Goal: Book appointment/travel/reservation

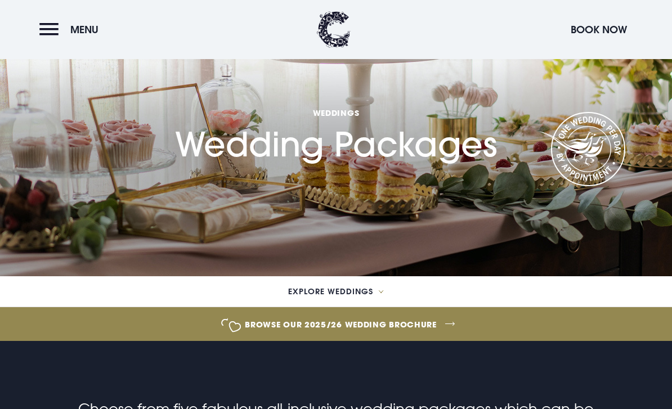
scroll to position [64, 0]
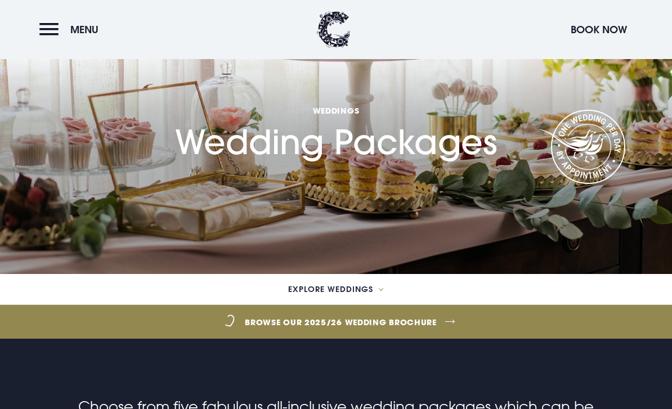
click at [353, 288] on span "Explore Weddings" at bounding box center [330, 289] width 85 height 8
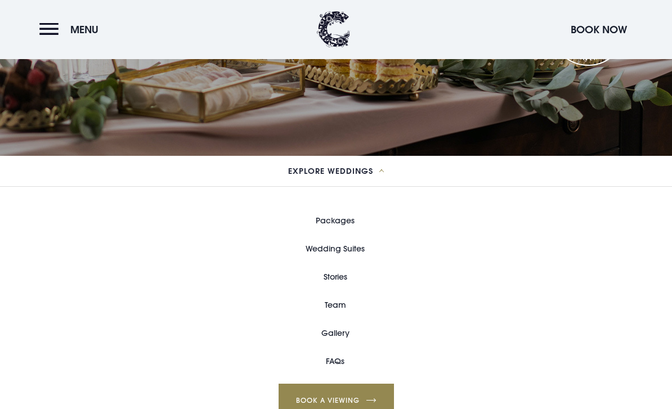
scroll to position [183, 0]
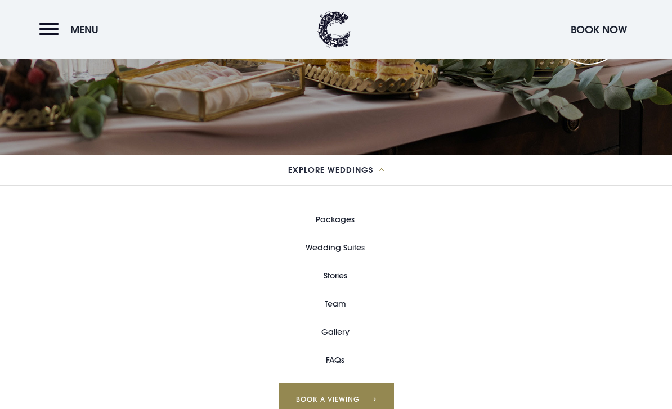
click at [351, 249] on link "Wedding Suites" at bounding box center [334, 247] width 59 height 28
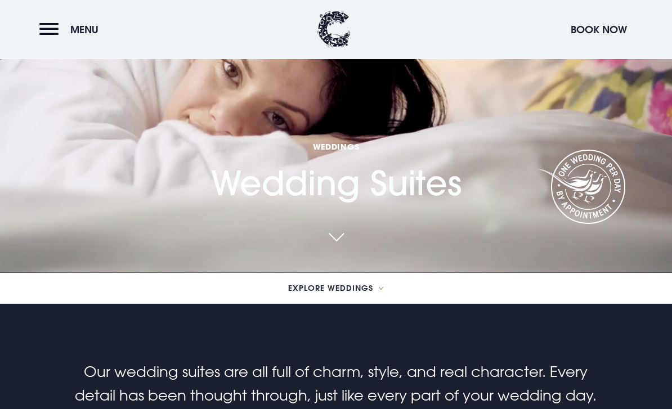
scroll to position [128, 0]
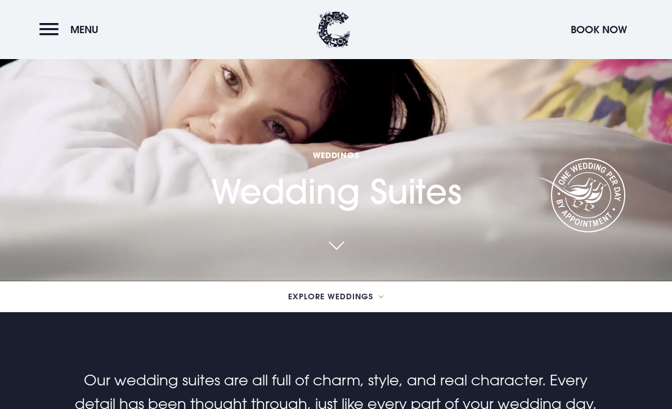
click at [361, 300] on span "Explore Weddings" at bounding box center [330, 297] width 85 height 8
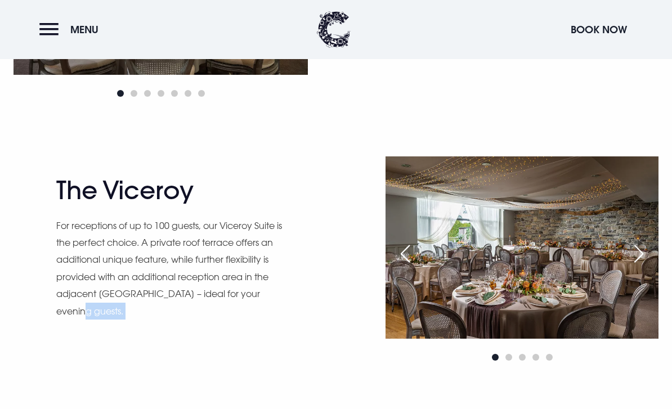
scroll to position [848, 0]
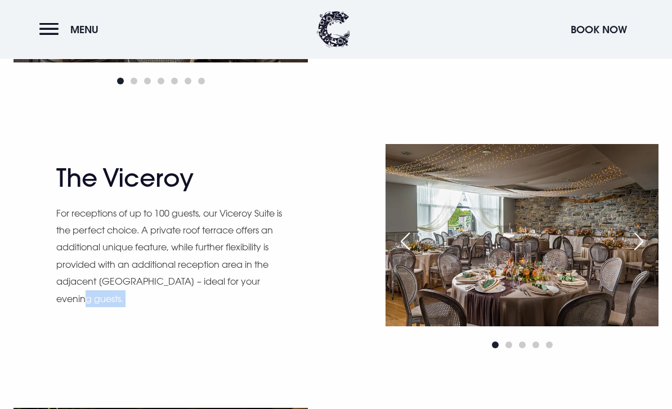
click at [322, 390] on div "The Viceroy For receptions of up to 100 guests, our Viceroy Suite is the perfec…" at bounding box center [336, 276] width 672 height 263
click at [327, 314] on div "The Viceroy For receptions of up to 100 guests, our Viceroy Suite is the perfec…" at bounding box center [192, 248] width 273 height 169
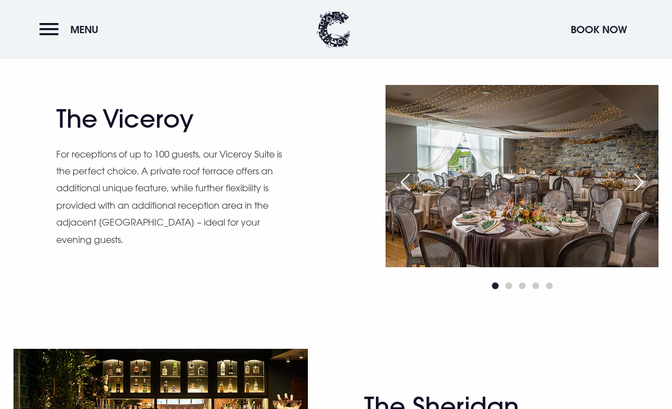
scroll to position [908, 0]
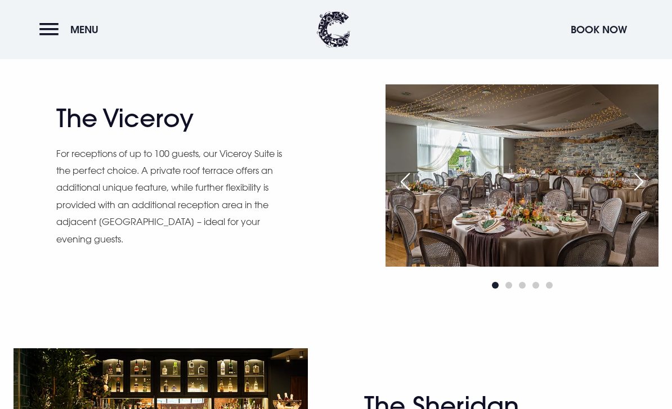
click at [642, 194] on div "Next slide" at bounding box center [638, 181] width 28 height 25
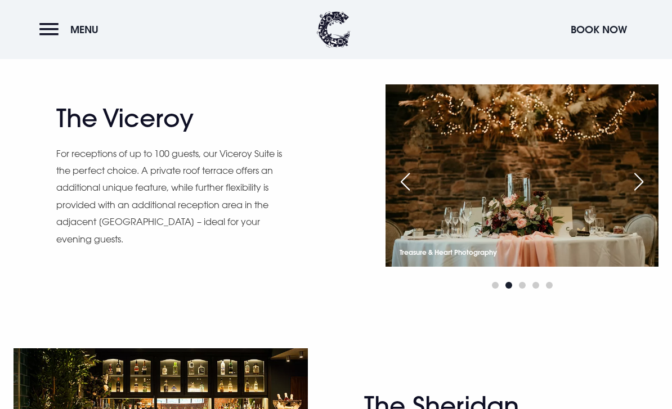
click at [638, 194] on div "Next slide" at bounding box center [638, 181] width 28 height 25
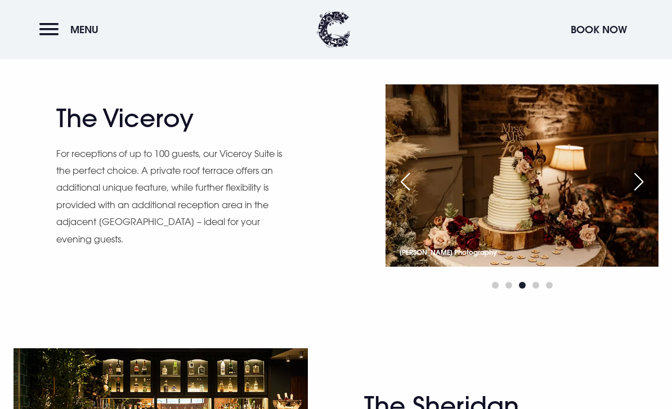
click at [644, 194] on div "Next slide" at bounding box center [638, 181] width 28 height 25
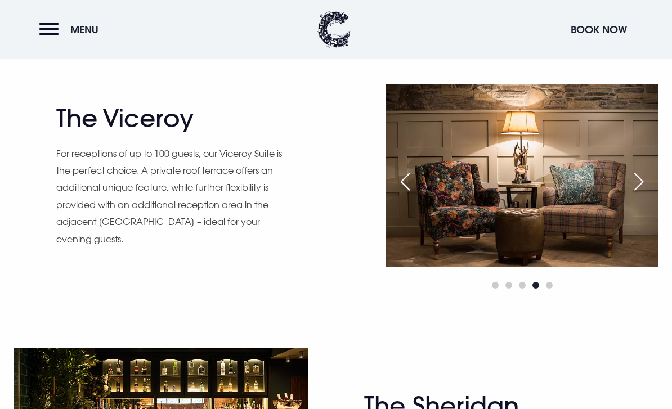
click at [642, 194] on div "Next slide" at bounding box center [638, 181] width 28 height 25
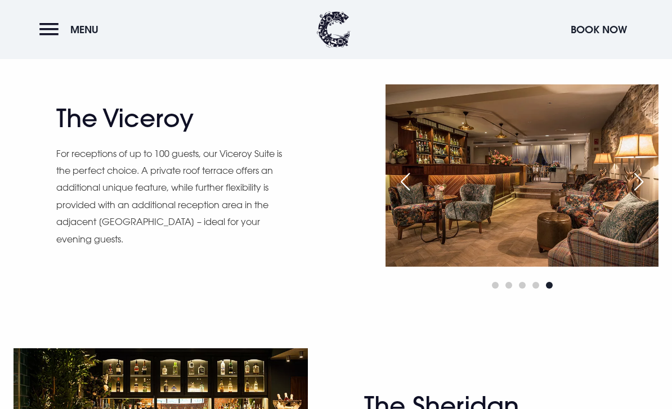
click at [640, 194] on div "Next slide" at bounding box center [638, 181] width 28 height 25
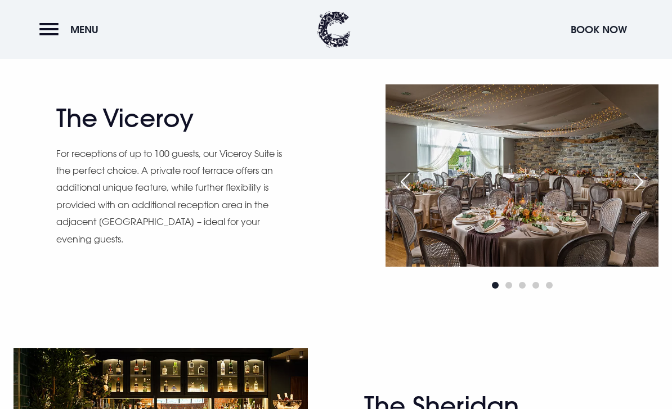
click at [643, 194] on div "Next slide" at bounding box center [638, 181] width 28 height 25
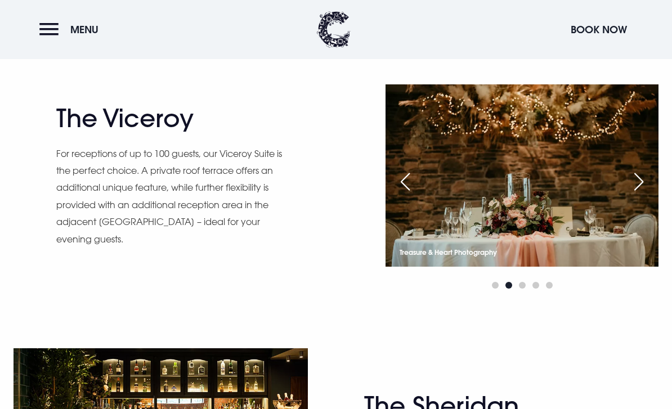
click at [640, 194] on div "Next slide" at bounding box center [638, 181] width 28 height 25
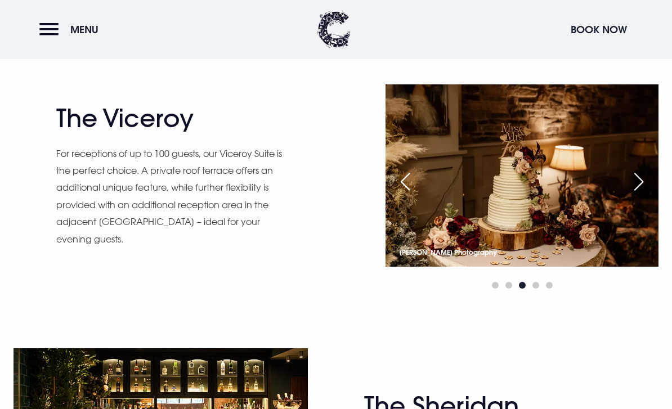
click at [644, 194] on div "Next slide" at bounding box center [638, 181] width 28 height 25
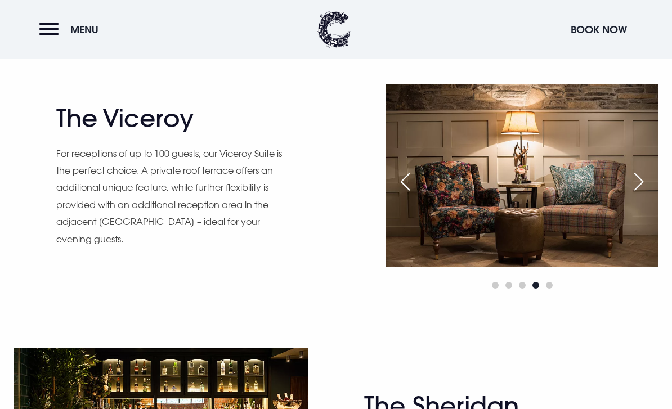
click at [645, 194] on div "Next slide" at bounding box center [638, 181] width 28 height 25
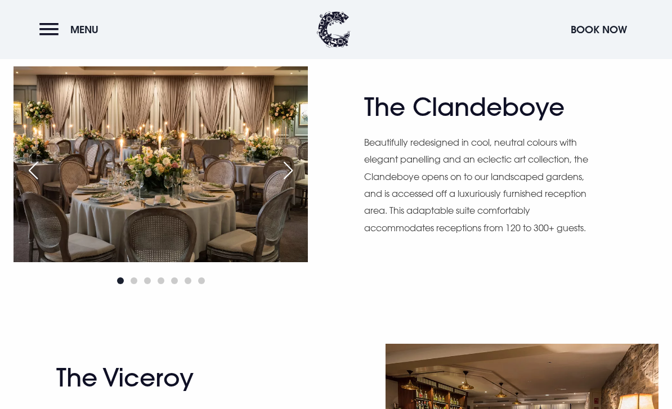
scroll to position [648, 0]
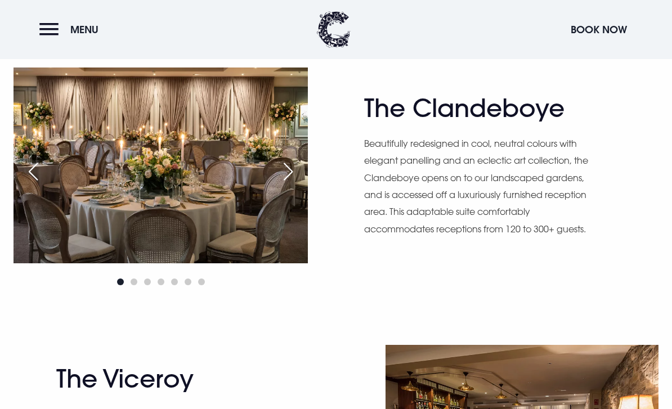
click at [293, 184] on div "Next slide" at bounding box center [288, 171] width 28 height 25
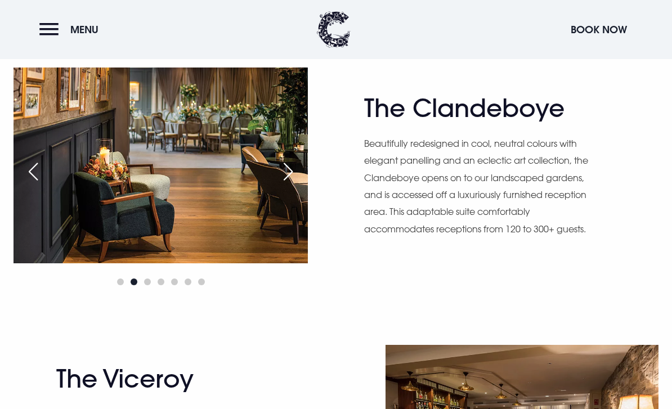
click at [287, 184] on div "Next slide" at bounding box center [288, 171] width 28 height 25
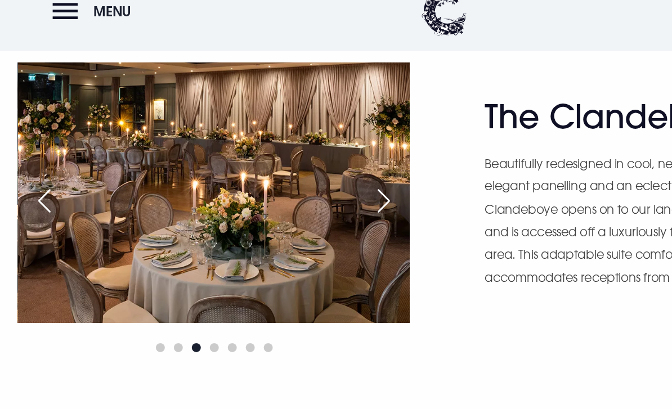
click at [291, 184] on div "Next slide" at bounding box center [288, 171] width 28 height 25
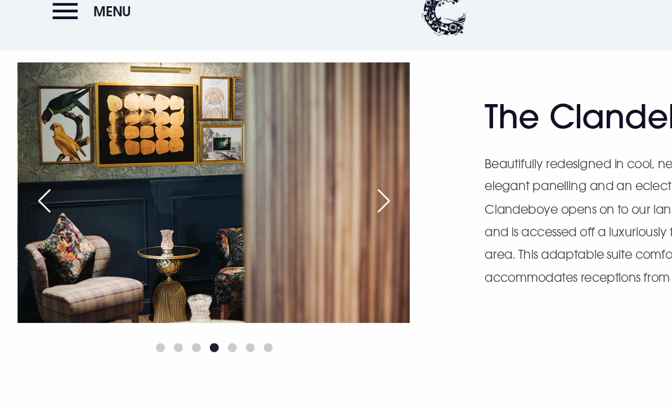
click at [292, 184] on div "Next slide" at bounding box center [288, 171] width 28 height 25
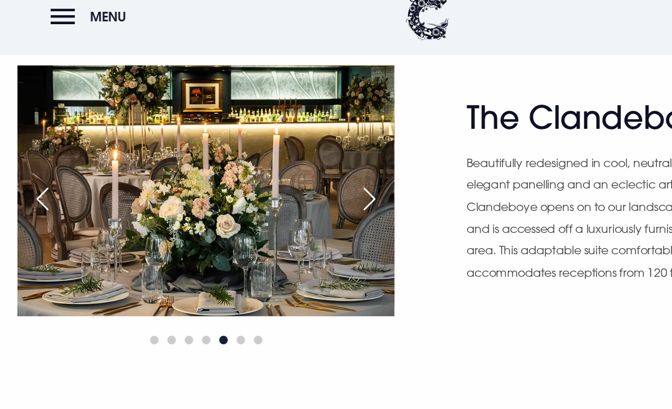
click at [293, 184] on div "Next slide" at bounding box center [288, 171] width 28 height 25
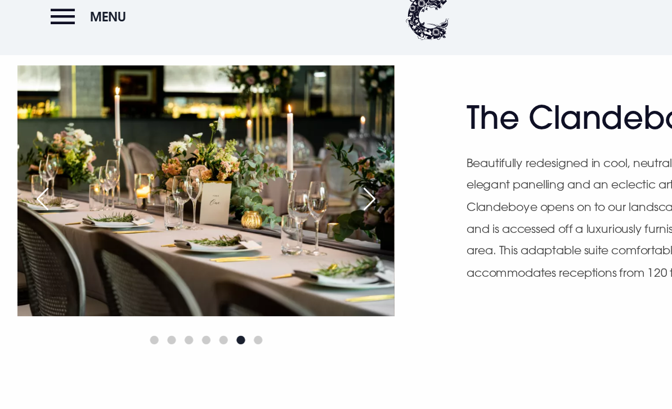
click at [291, 184] on div "Next slide" at bounding box center [288, 171] width 28 height 25
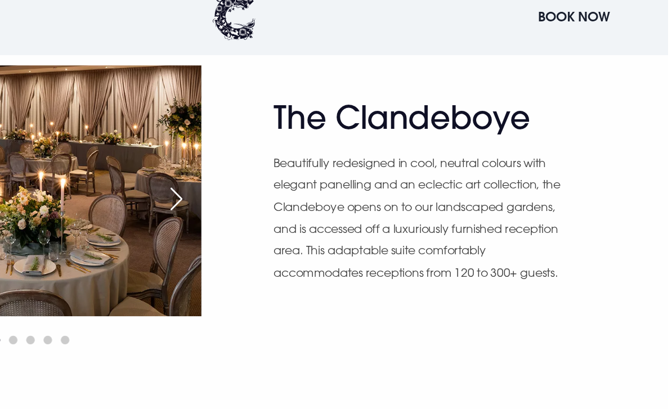
scroll to position [534, 0]
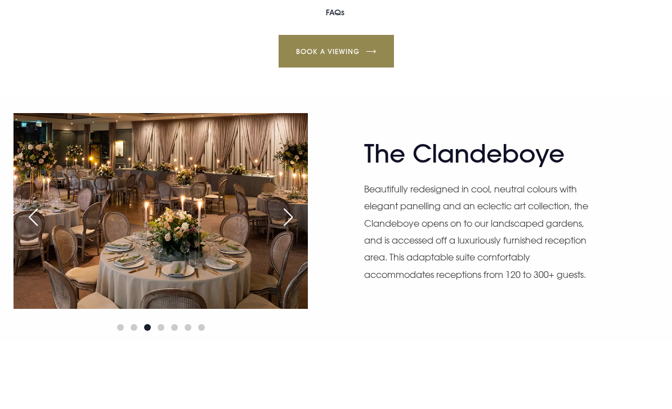
click at [53, 29] on div "Packages Wedding Suites Stories Team Gallery FAQs Book a Viewing" at bounding box center [336, 34] width 672 height 258
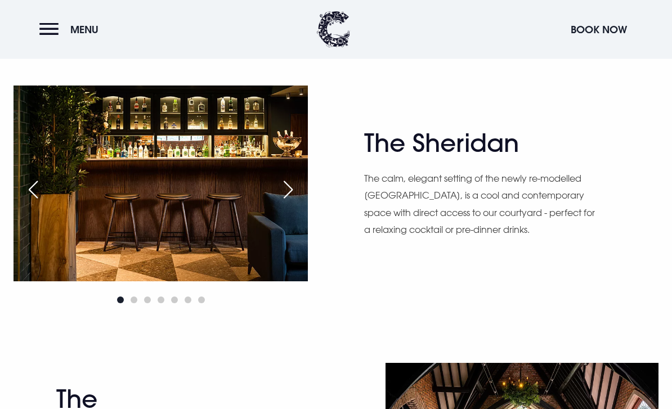
scroll to position [1162, 0]
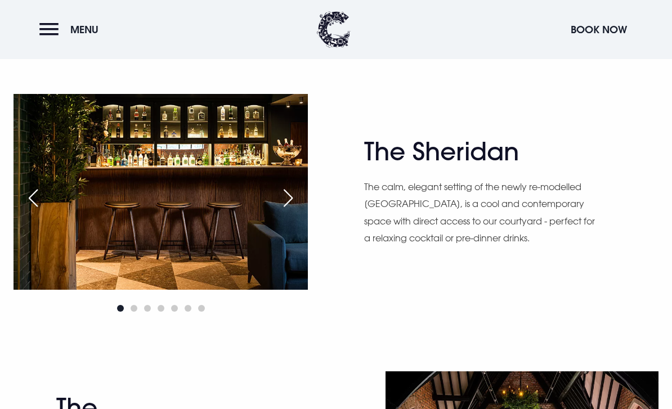
click at [289, 210] on div "Next slide" at bounding box center [288, 198] width 28 height 25
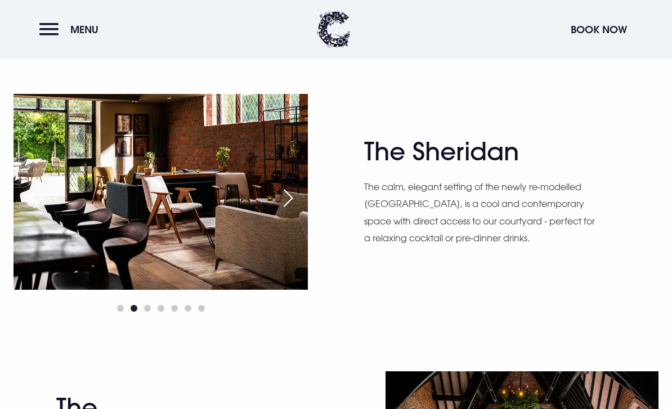
click at [294, 210] on div "Next slide" at bounding box center [288, 198] width 28 height 25
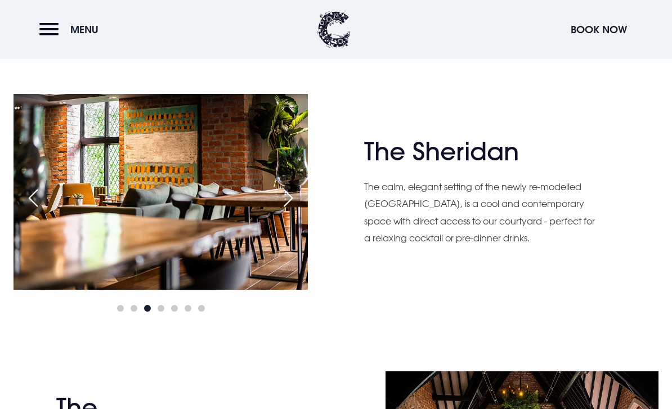
click at [291, 210] on div "Next slide" at bounding box center [288, 198] width 28 height 25
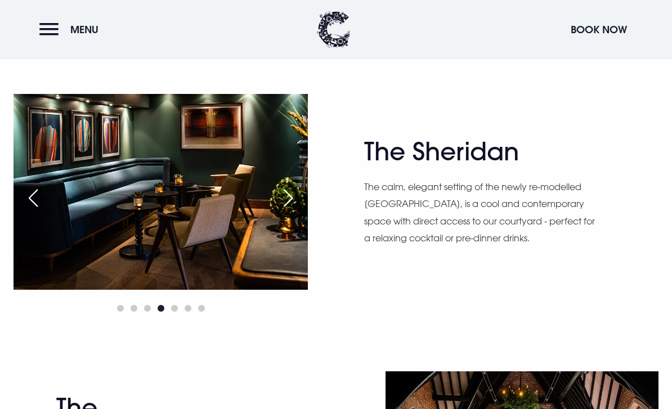
click at [287, 210] on div "Next slide" at bounding box center [288, 198] width 28 height 25
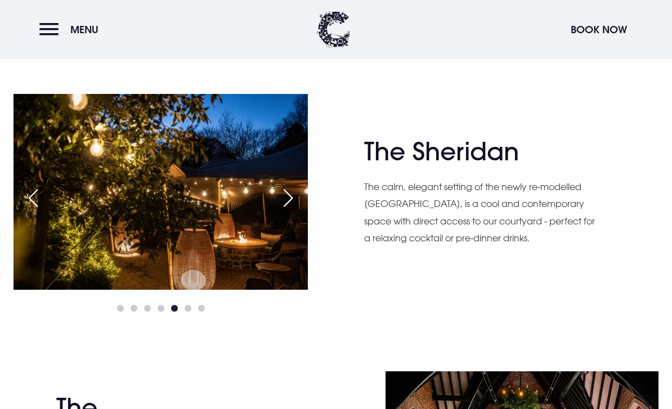
click at [294, 210] on div "Next slide" at bounding box center [288, 198] width 28 height 25
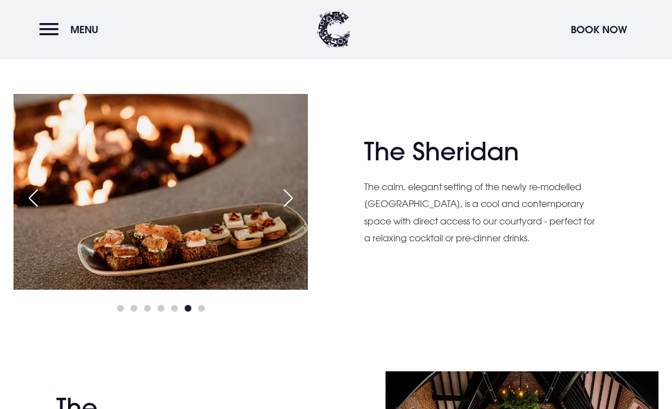
click at [291, 210] on div "Next slide" at bounding box center [288, 198] width 28 height 25
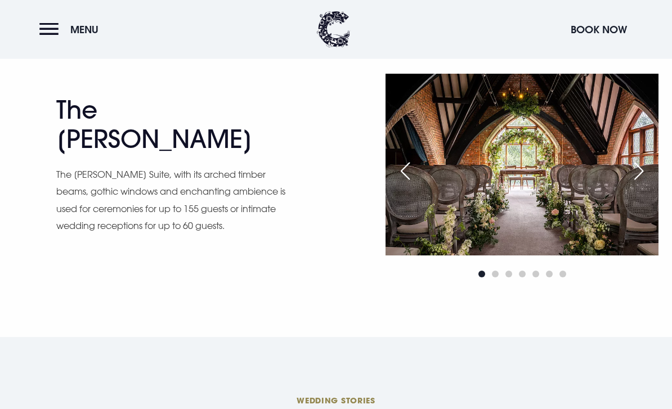
scroll to position [1460, 0]
click at [640, 183] on div "Next slide" at bounding box center [638, 171] width 28 height 25
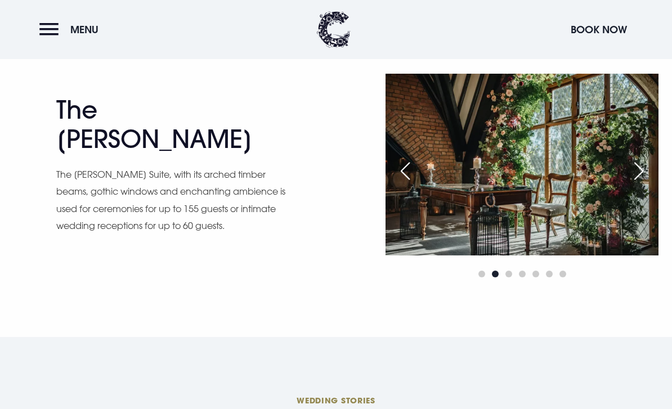
click at [639, 183] on div "Next slide" at bounding box center [638, 171] width 28 height 25
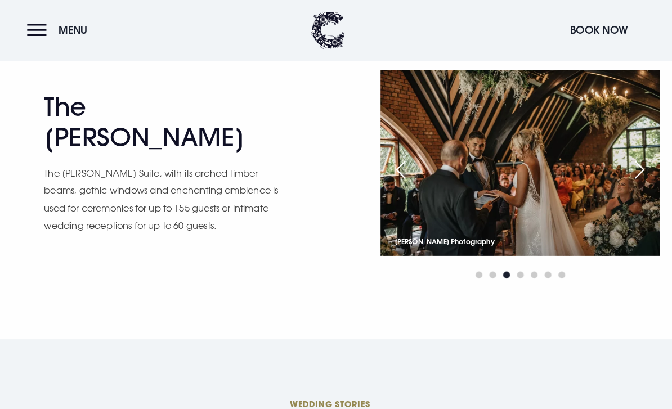
scroll to position [1478, 0]
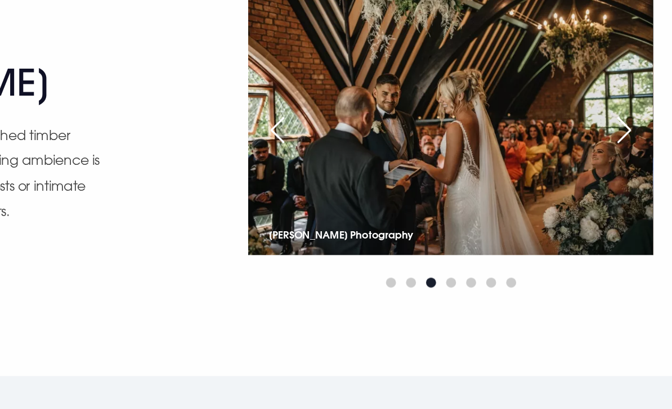
click at [624, 141] on div "Next slide" at bounding box center [638, 153] width 28 height 25
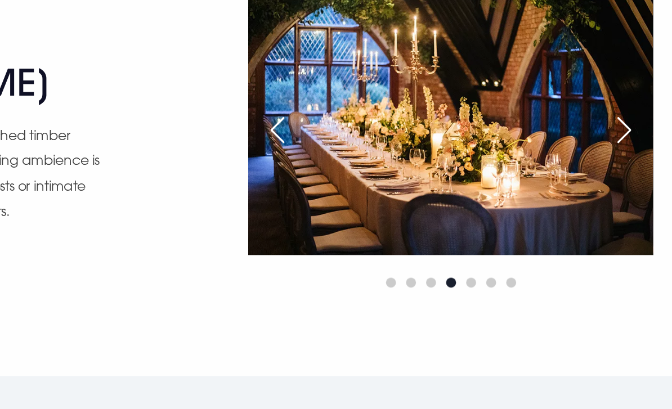
click at [624, 141] on div "Next slide" at bounding box center [638, 153] width 28 height 25
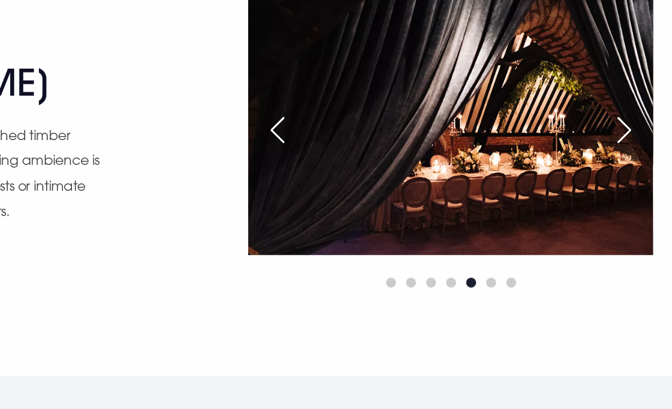
click at [624, 141] on div "Next slide" at bounding box center [638, 153] width 28 height 25
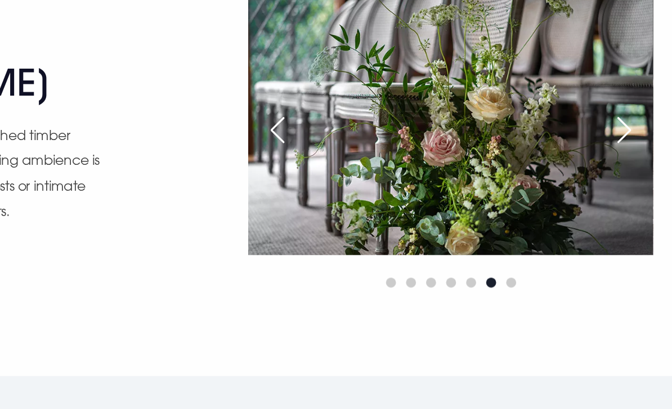
click at [624, 141] on div "Next slide" at bounding box center [638, 153] width 28 height 25
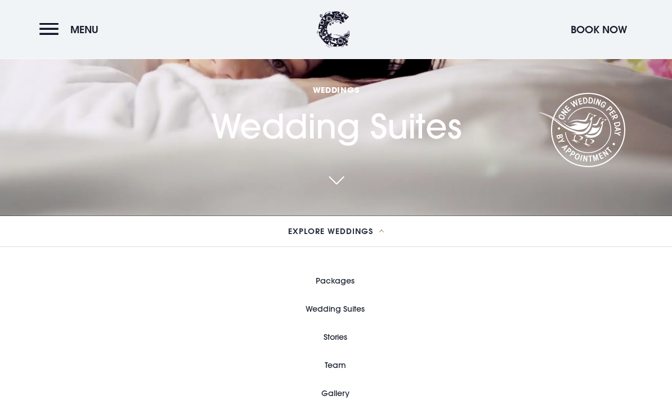
scroll to position [192, 0]
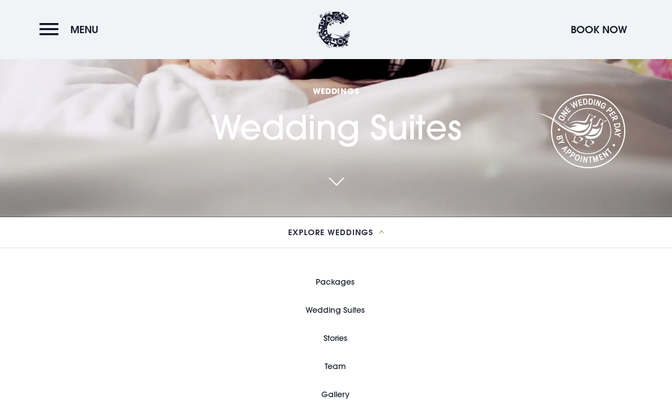
click at [338, 296] on link "Packages" at bounding box center [335, 282] width 39 height 28
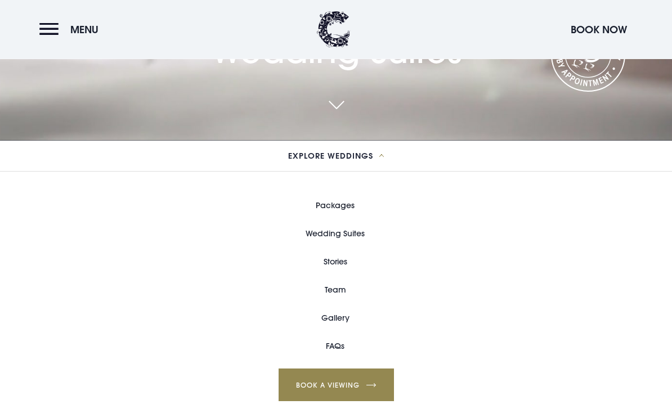
scroll to position [269, 0]
click at [364, 247] on link "Wedding Suites" at bounding box center [334, 233] width 59 height 28
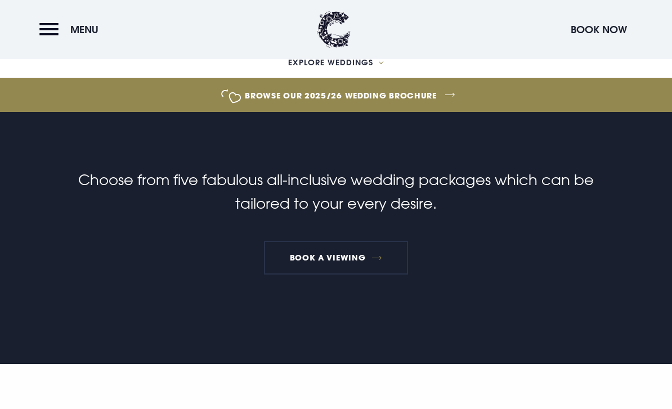
scroll to position [294, 0]
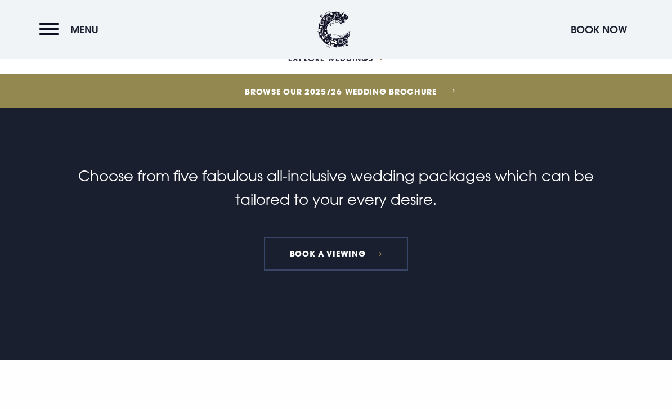
click at [353, 253] on link "Book a Viewing" at bounding box center [336, 254] width 144 height 34
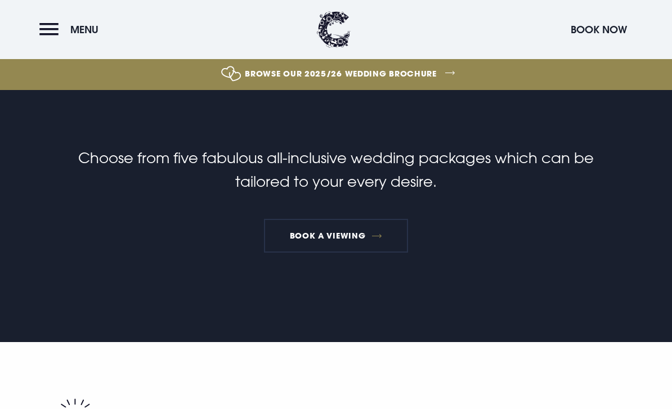
click at [403, 154] on p "Choose from five fabulous all-inclusive wedding packages which can be tailored …" at bounding box center [335, 169] width 535 height 47
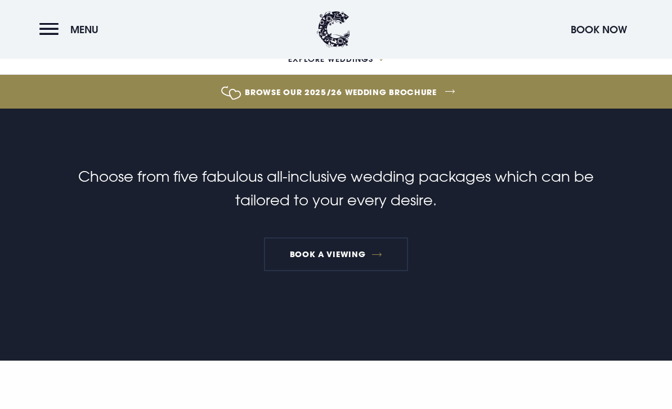
scroll to position [288, 0]
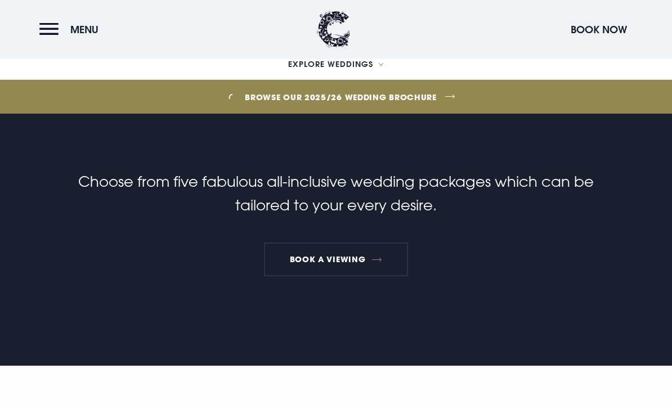
click at [410, 97] on link "Browse our 2025/26 wedding brochure" at bounding box center [340, 98] width 1535 height 42
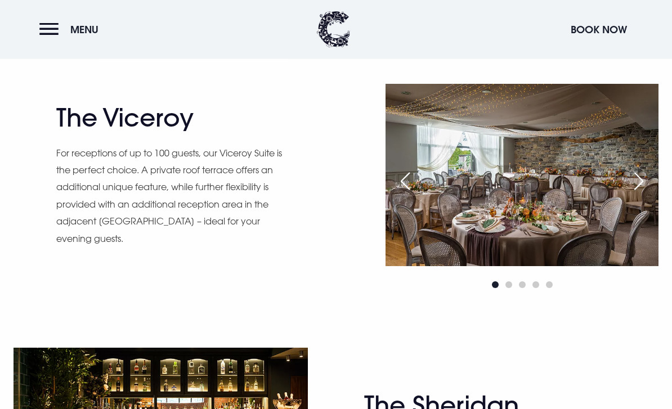
scroll to position [940, 0]
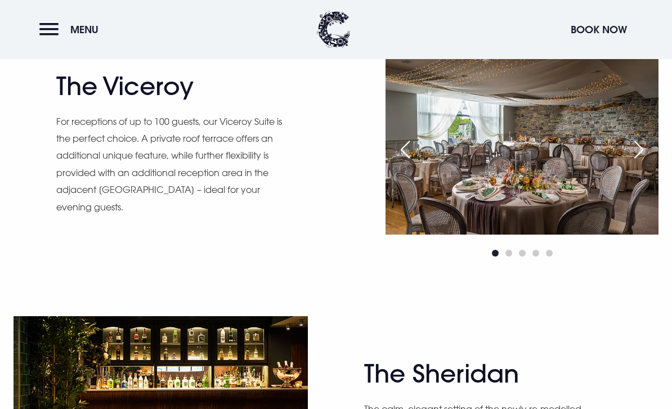
click at [534, 174] on img at bounding box center [521, 143] width 273 height 182
click at [637, 162] on div "Next slide" at bounding box center [638, 149] width 28 height 25
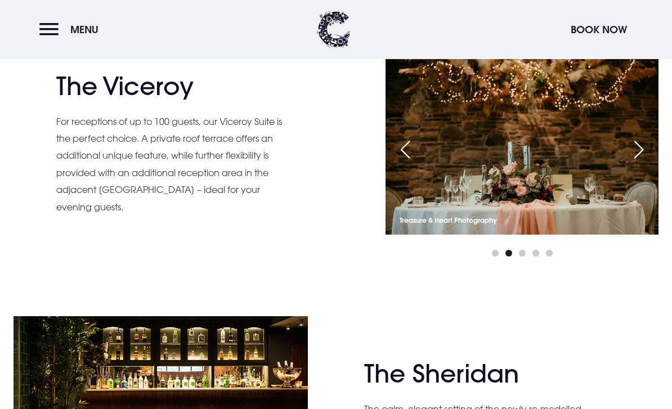
click at [638, 162] on div "Next slide" at bounding box center [638, 149] width 28 height 25
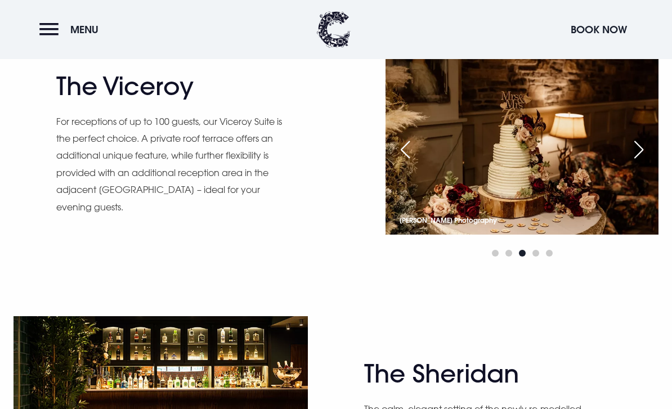
click at [486, 184] on img at bounding box center [521, 143] width 273 height 182
click at [637, 162] on div "Next slide" at bounding box center [638, 149] width 28 height 25
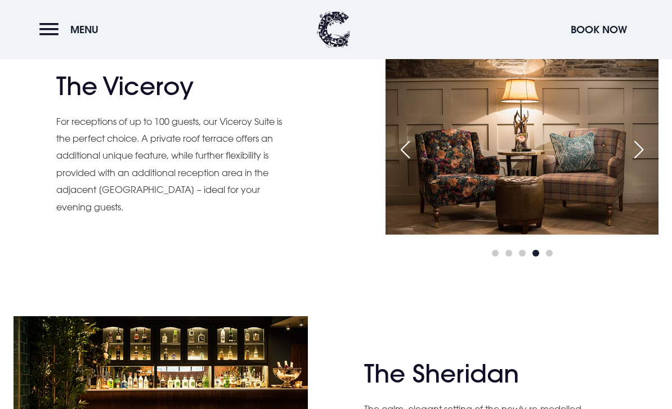
click at [640, 162] on div "Next slide" at bounding box center [638, 149] width 28 height 25
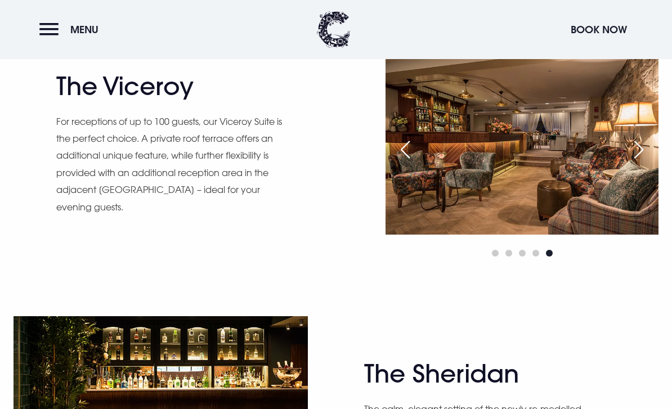
click at [642, 162] on div "Next slide" at bounding box center [638, 149] width 28 height 25
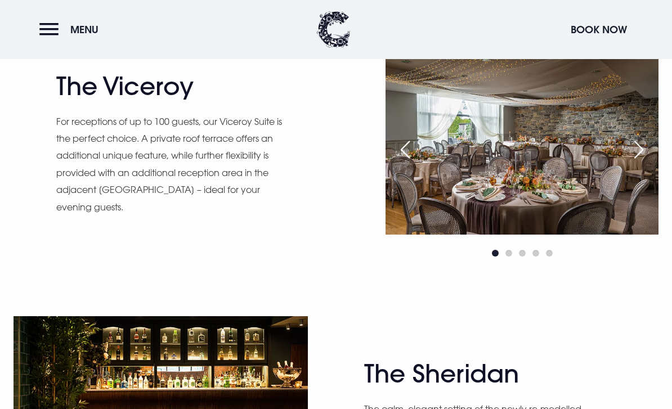
scroll to position [952, 0]
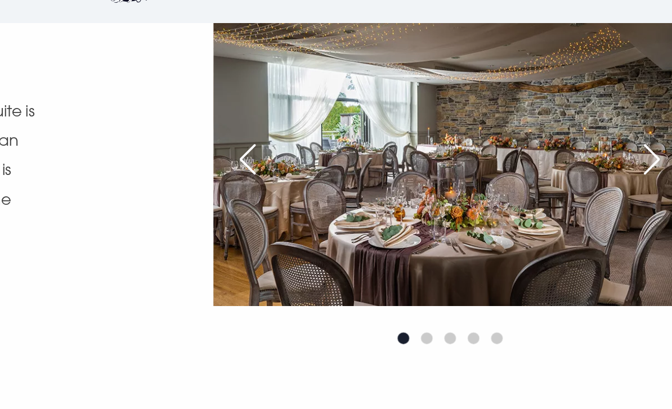
click at [624, 127] on div "Next slide" at bounding box center [638, 137] width 28 height 25
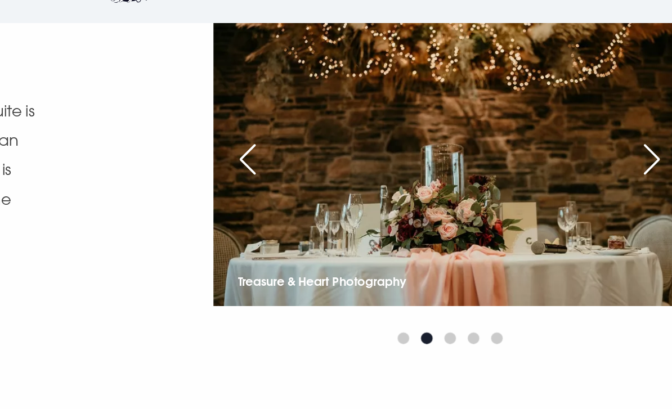
click at [624, 128] on div "Next slide" at bounding box center [638, 137] width 28 height 25
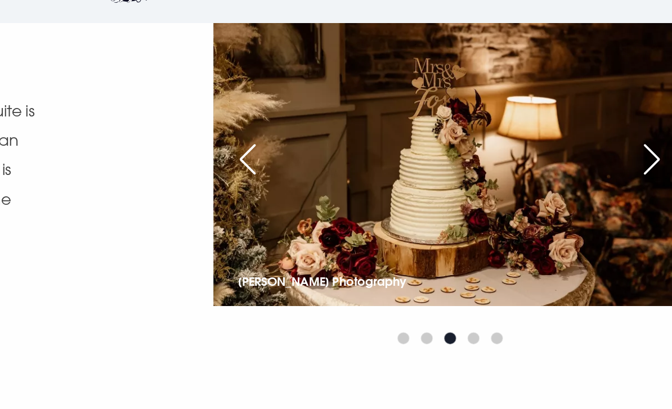
click at [624, 129] on div "Next slide" at bounding box center [638, 137] width 28 height 25
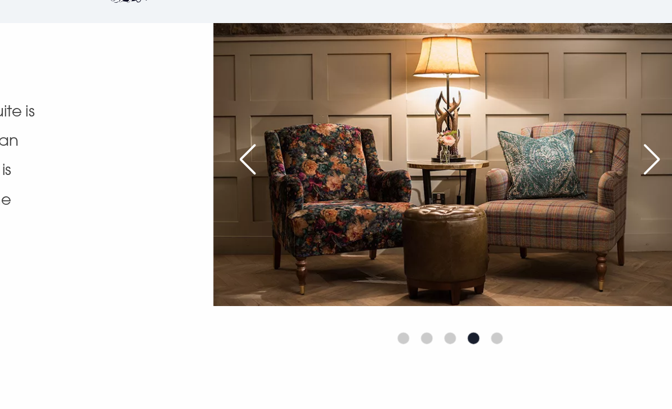
click at [624, 127] on div "Next slide" at bounding box center [638, 137] width 28 height 25
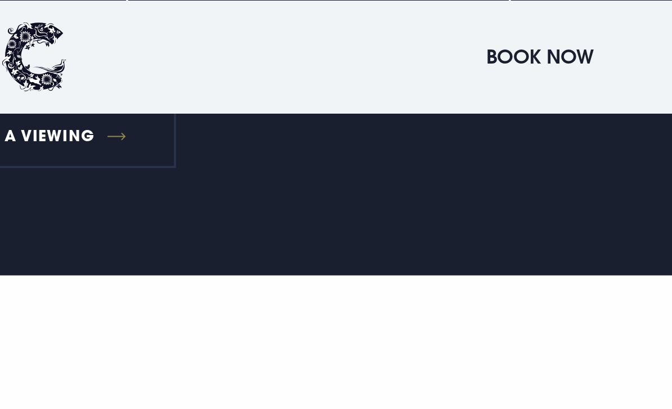
scroll to position [514, 0]
